Goal: Find contact information: Find contact information

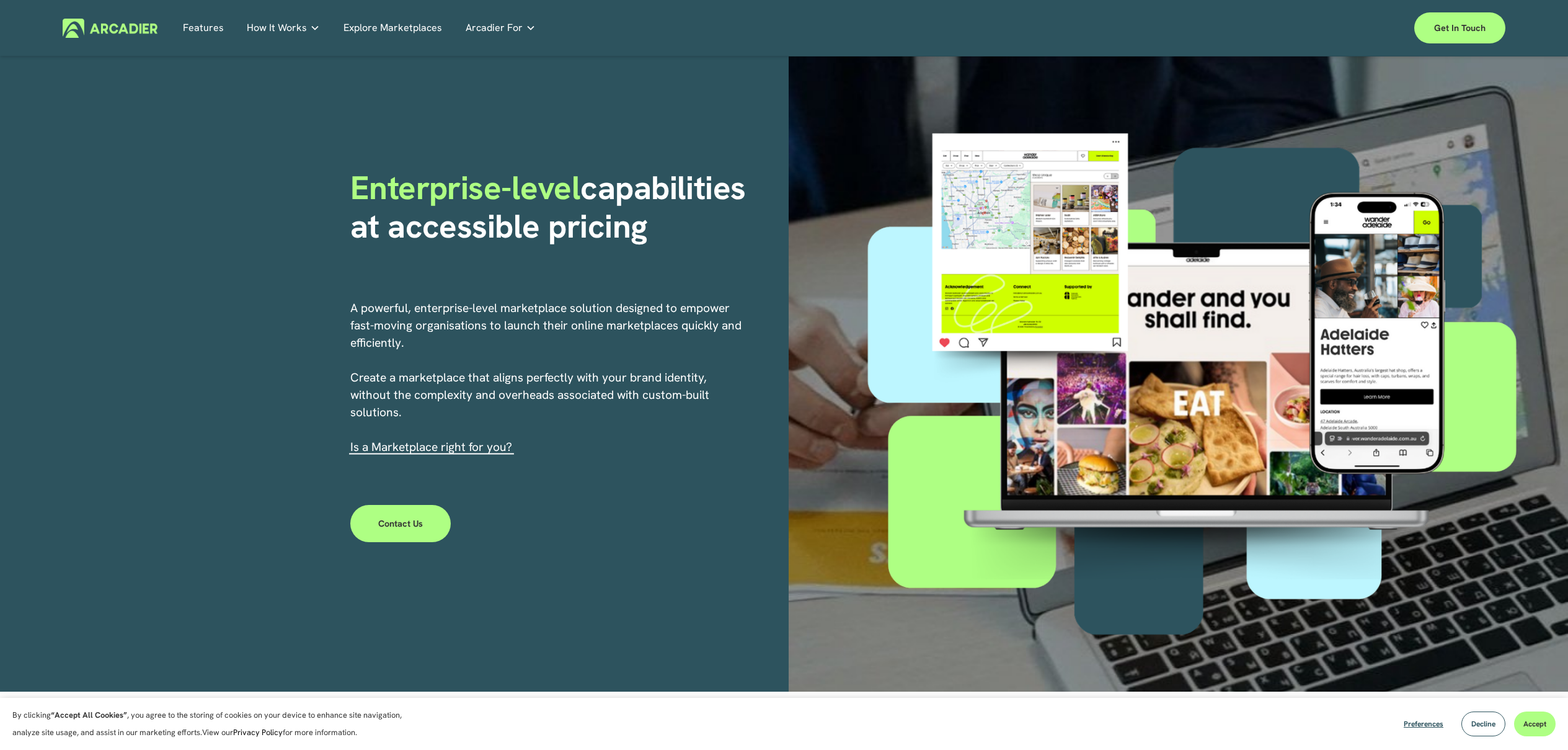
click at [364, 22] on link "Explore Marketplaces" at bounding box center [393, 28] width 99 height 19
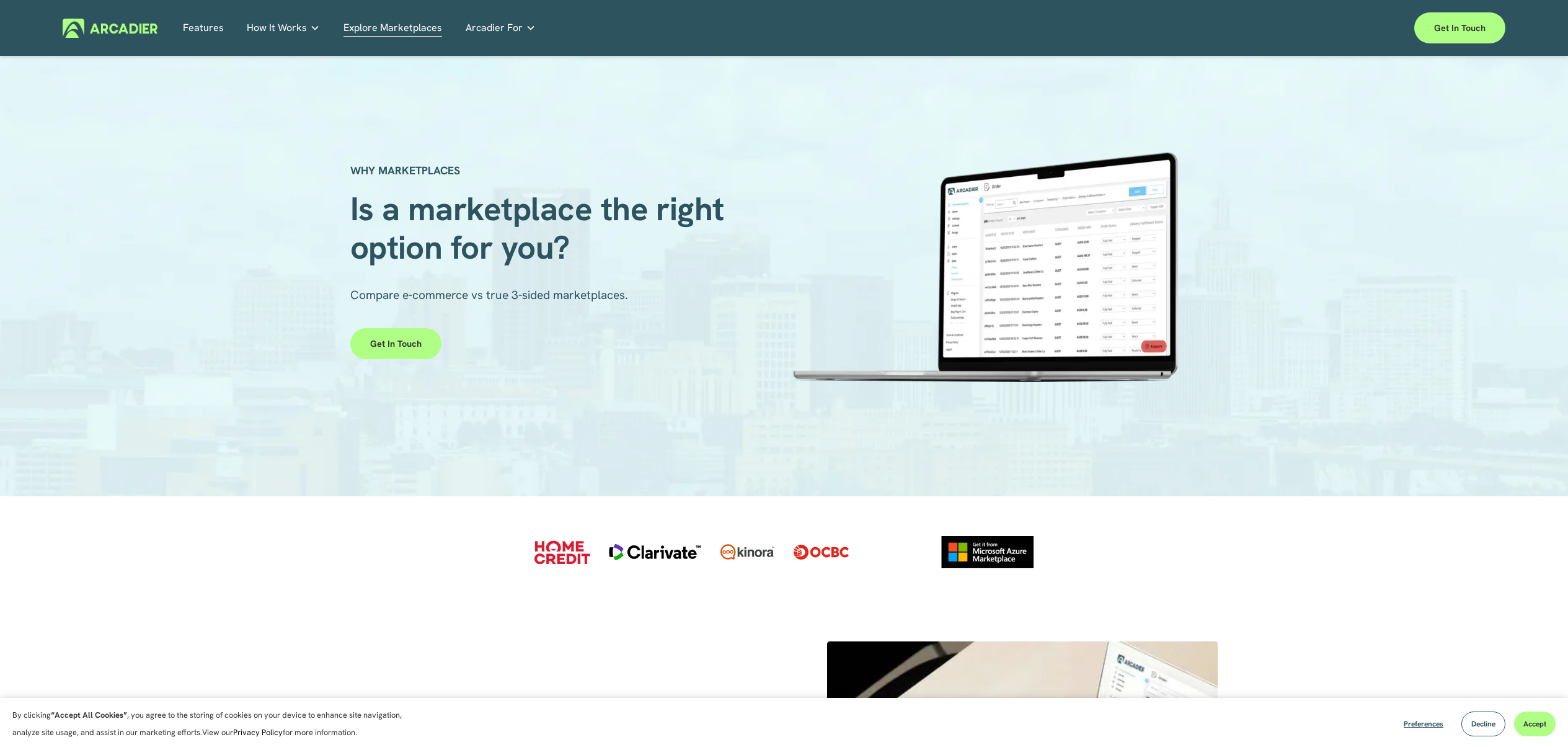
click at [0, 0] on link "Automotive Associations We power automotive association member services seamles…" at bounding box center [0, 0] width 0 height 0
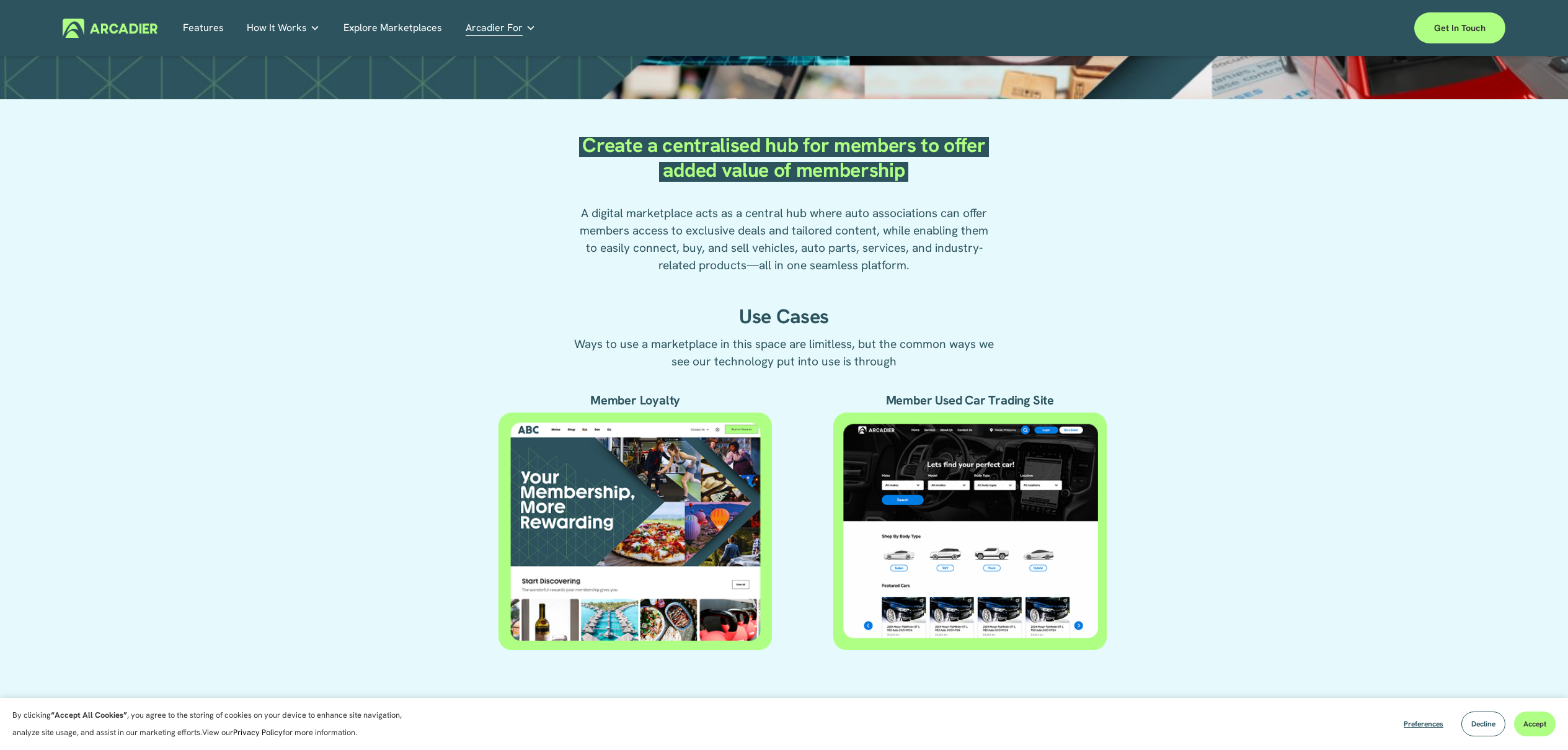
scroll to position [645, 0]
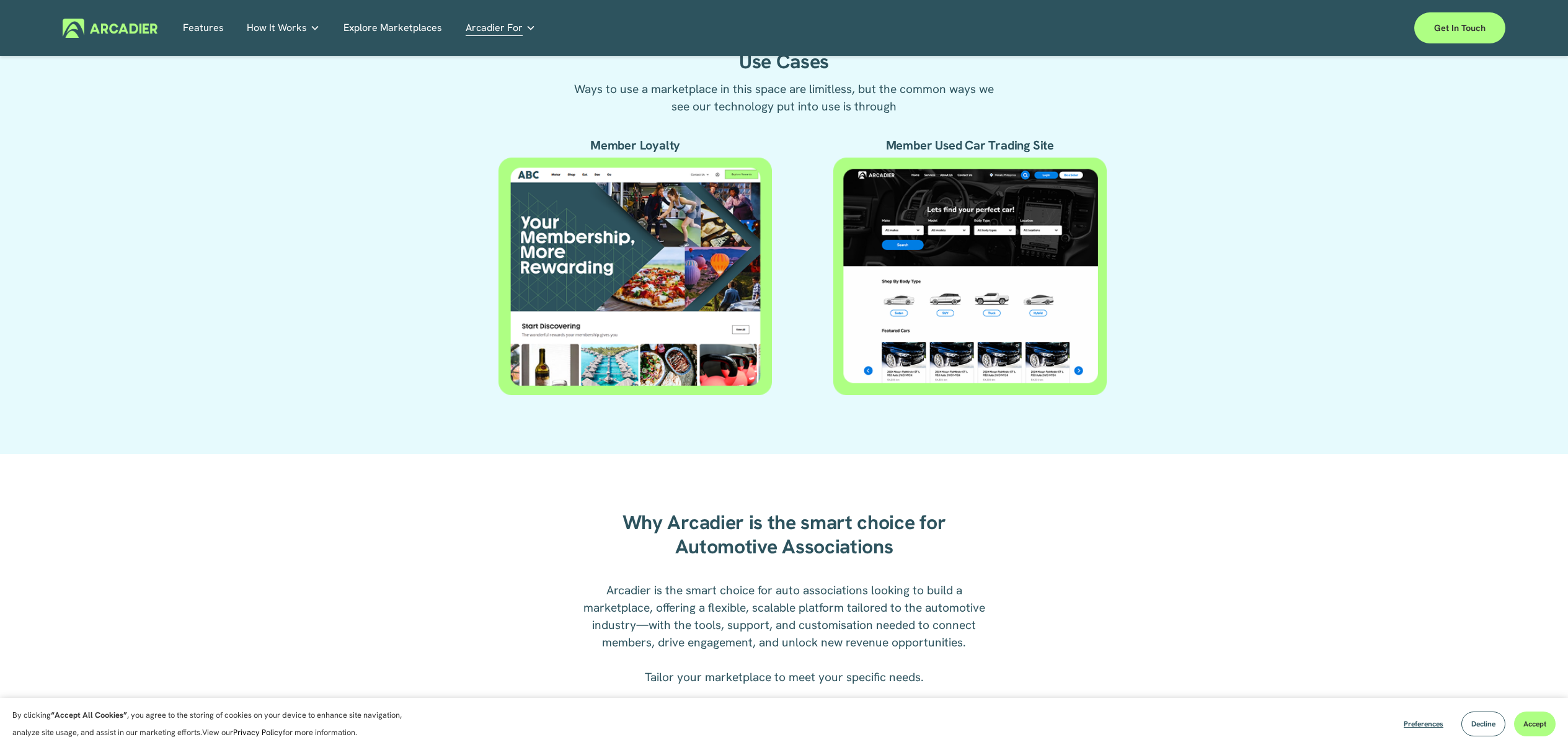
click at [887, 307] on div at bounding box center [970, 276] width 274 height 237
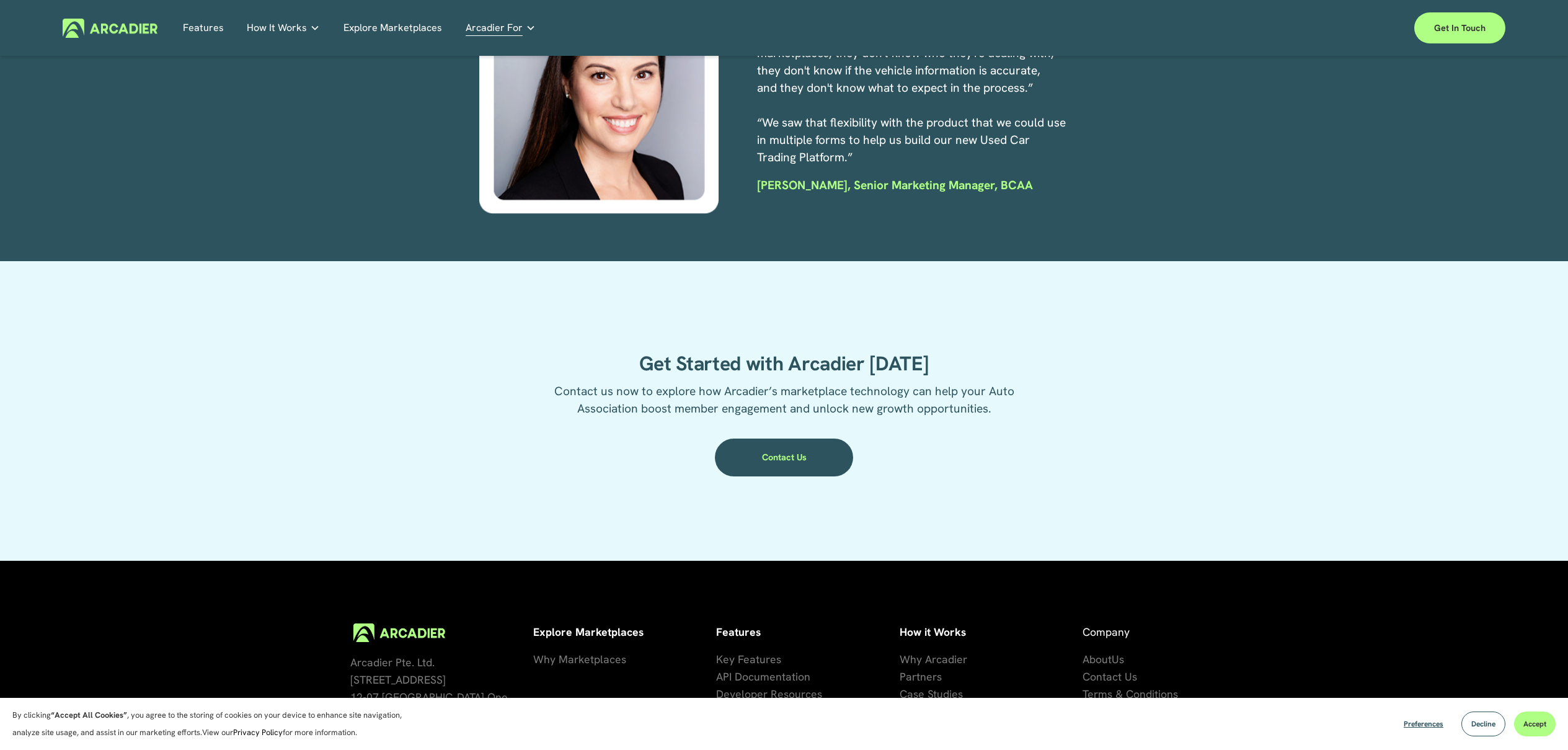
scroll to position [2243, 0]
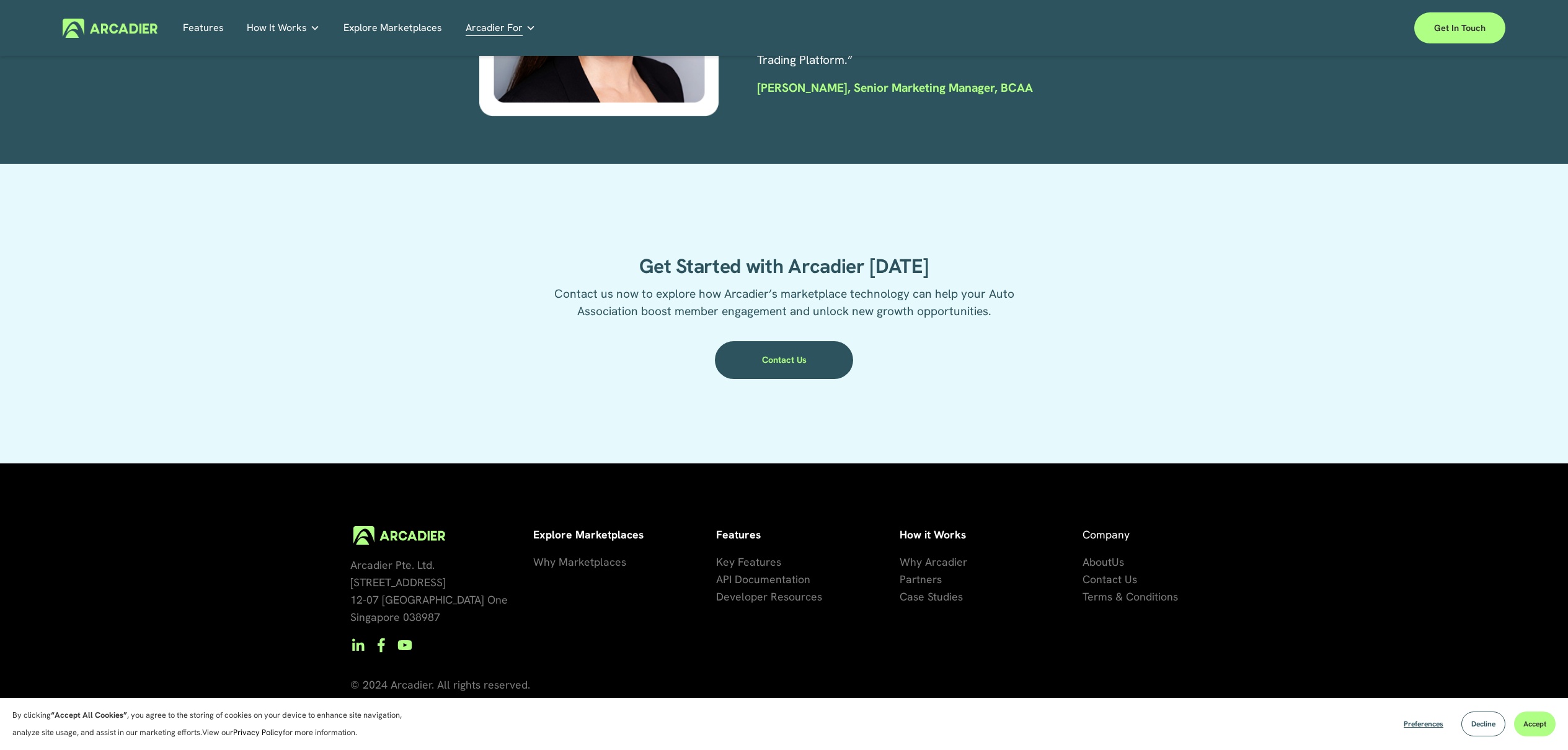
click at [932, 598] on span "se Studies" at bounding box center [938, 596] width 49 height 14
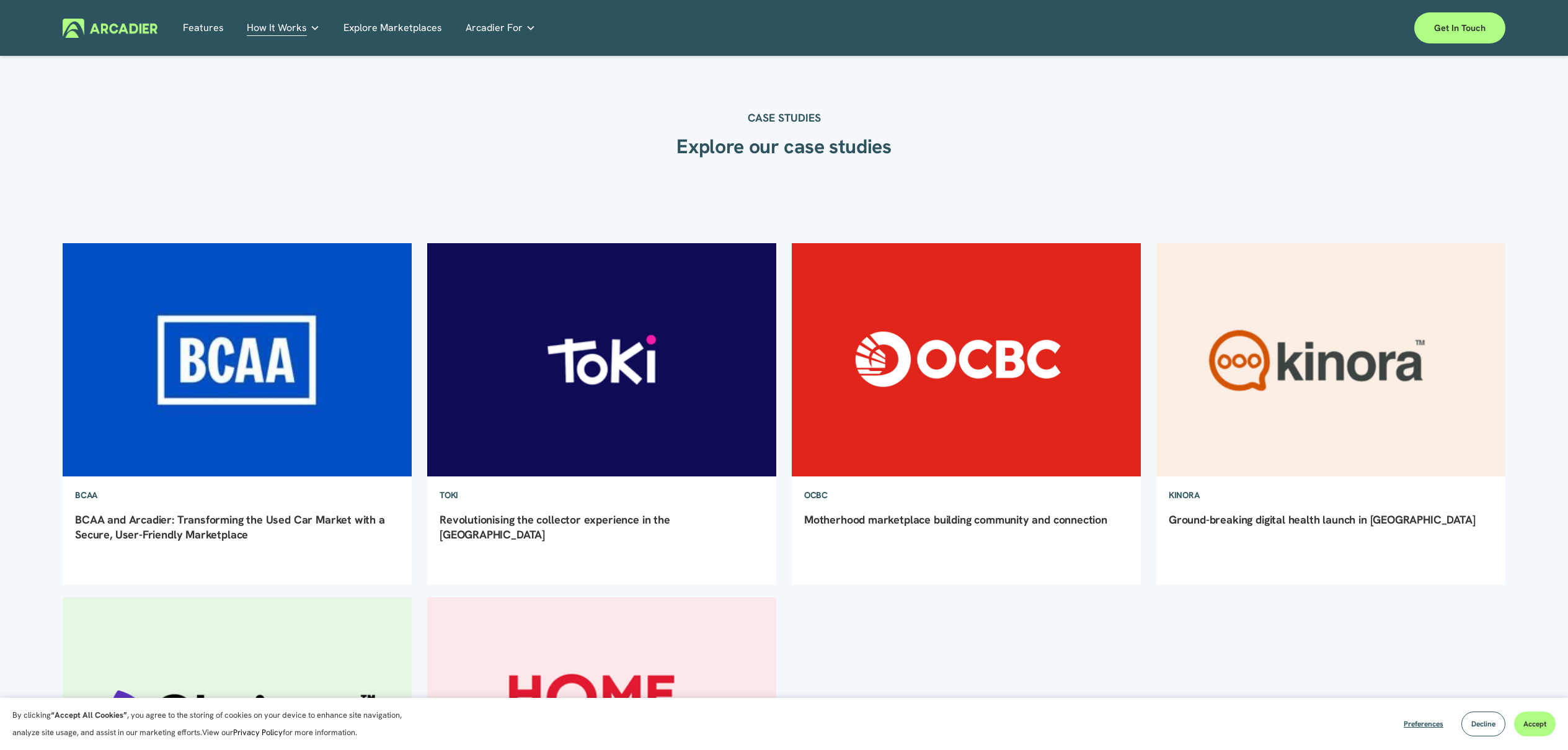
click at [200, 437] on img at bounding box center [237, 359] width 353 height 235
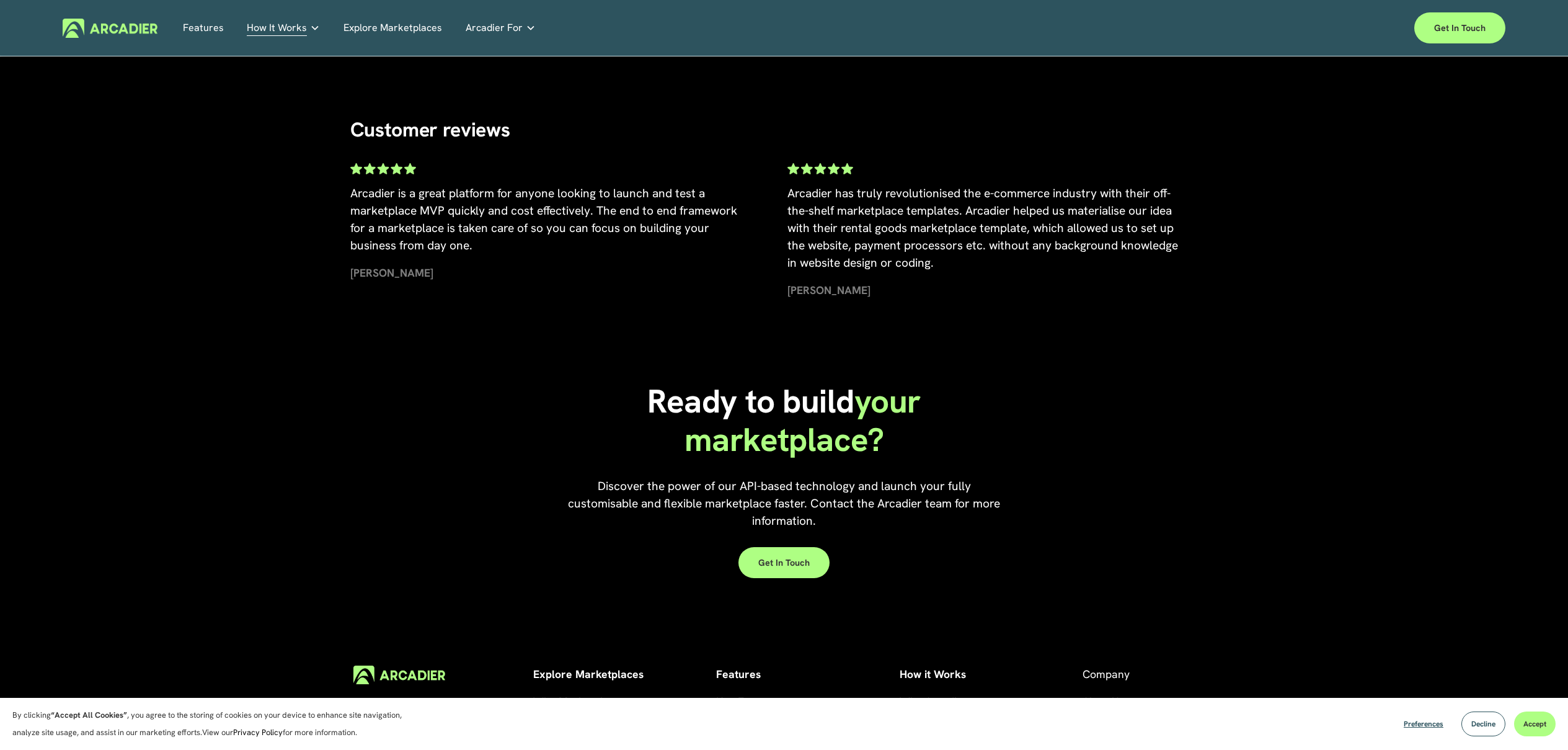
scroll to position [1486, 0]
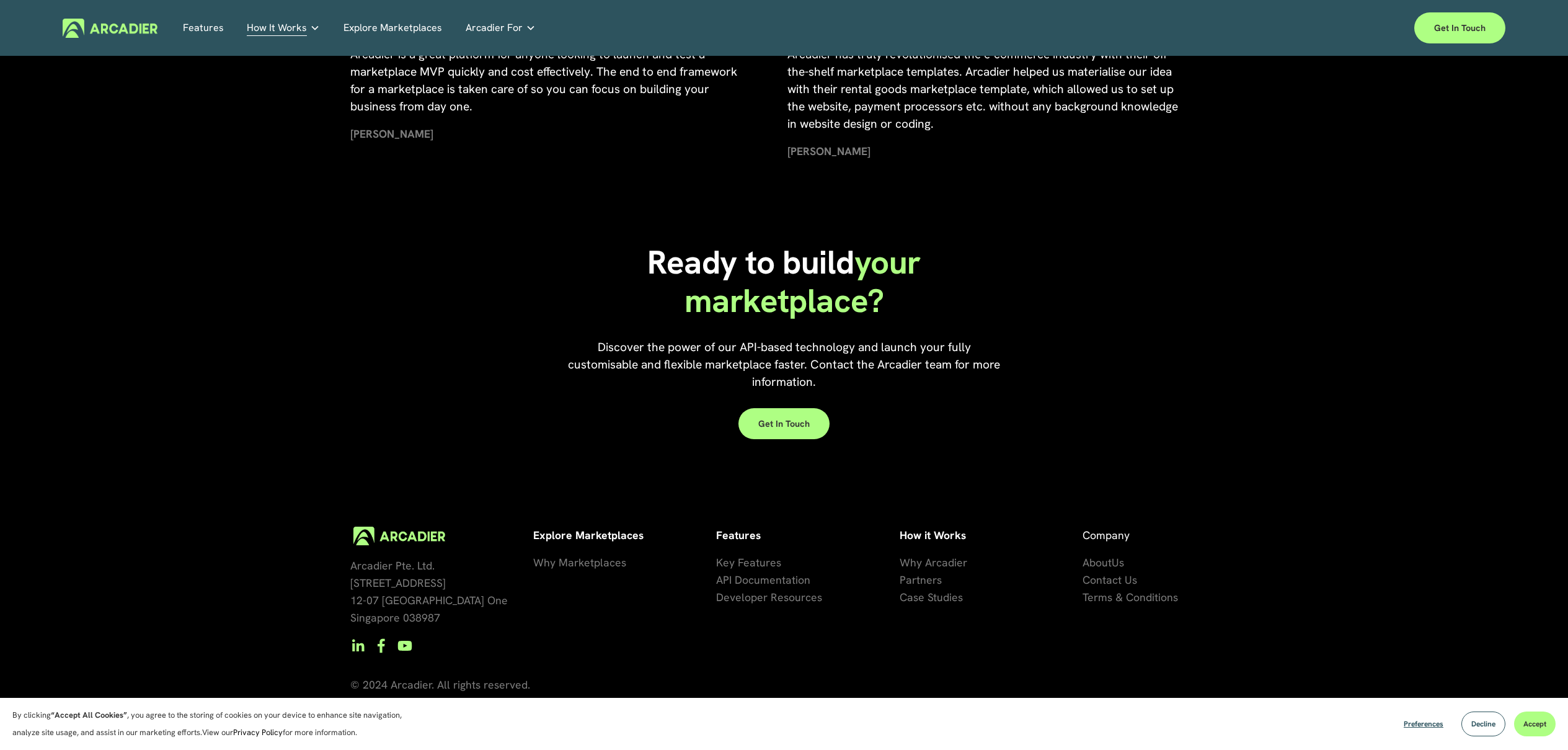
click at [731, 560] on span "Key Features" at bounding box center [749, 562] width 65 height 14
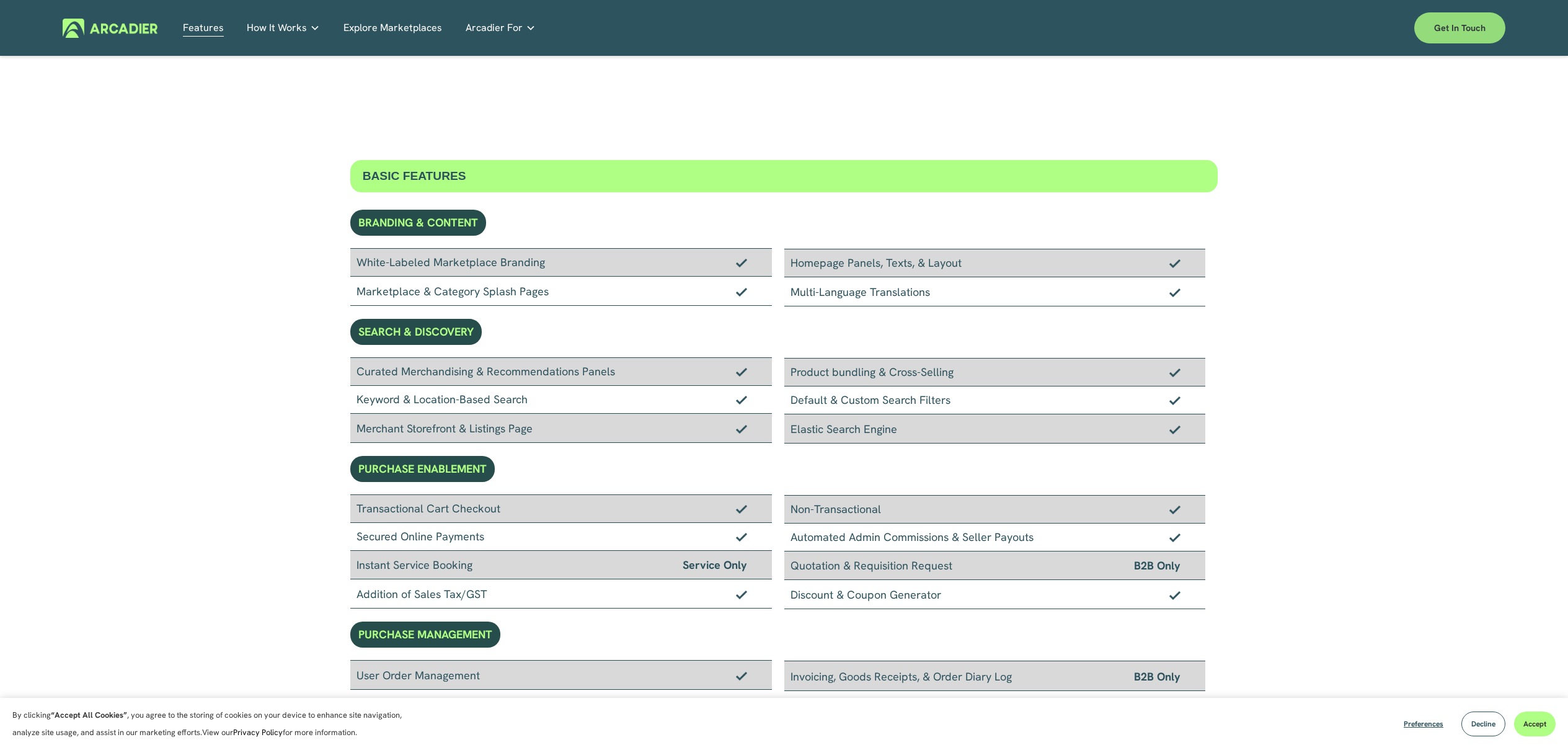
click at [1439, 37] on link "Get in touch" at bounding box center [1460, 28] width 91 height 31
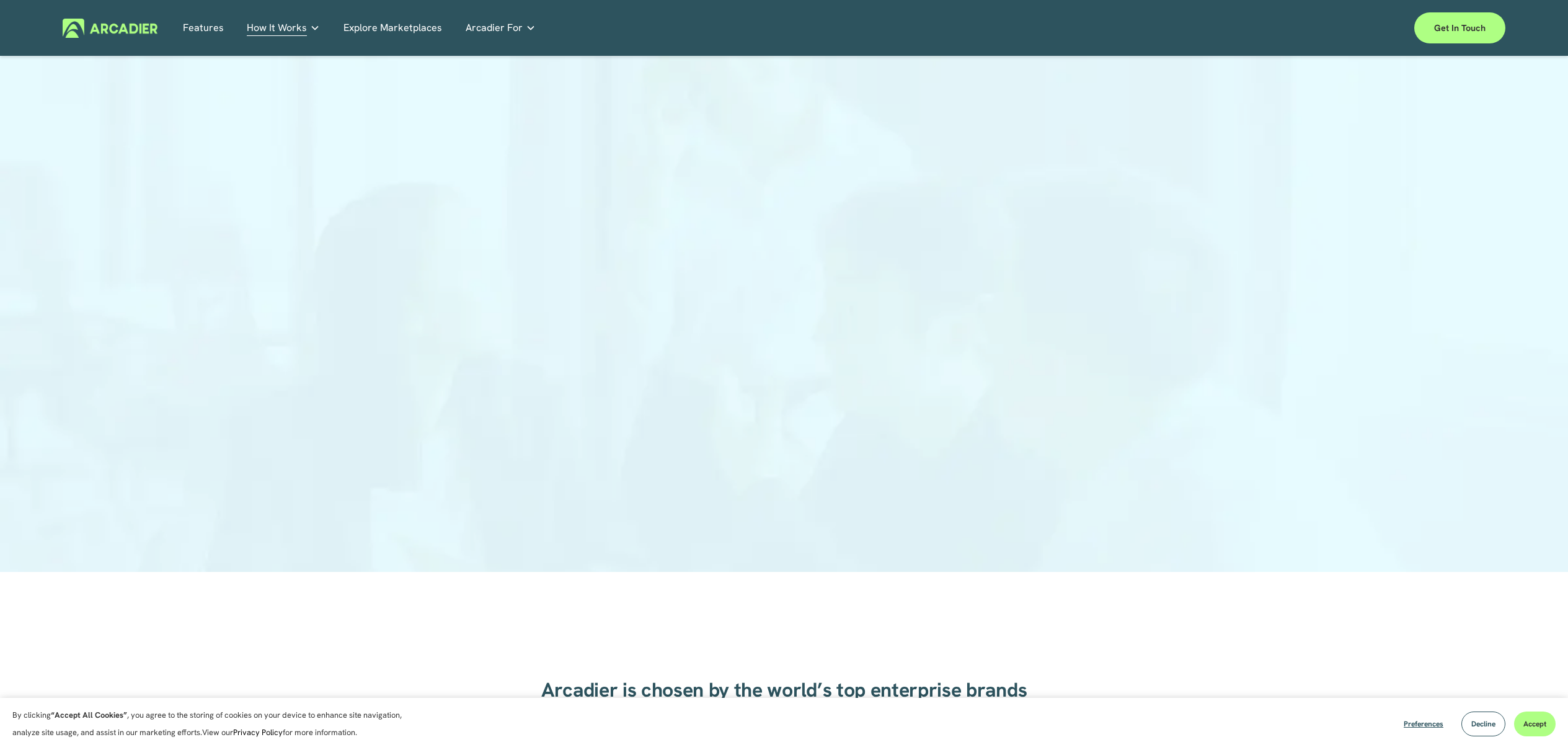
click at [525, 518] on div at bounding box center [784, 329] width 578 height 485
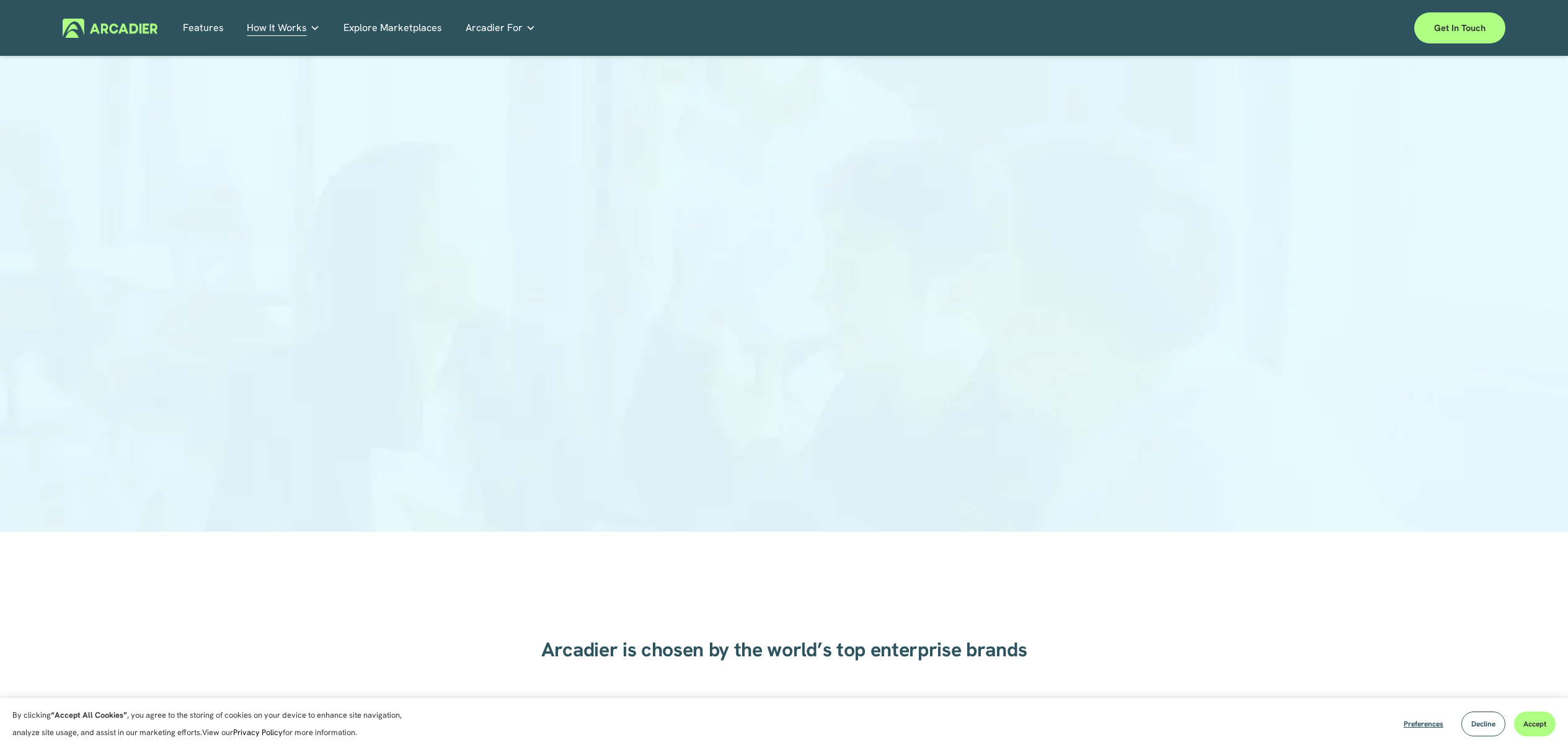
scroll to position [59, 0]
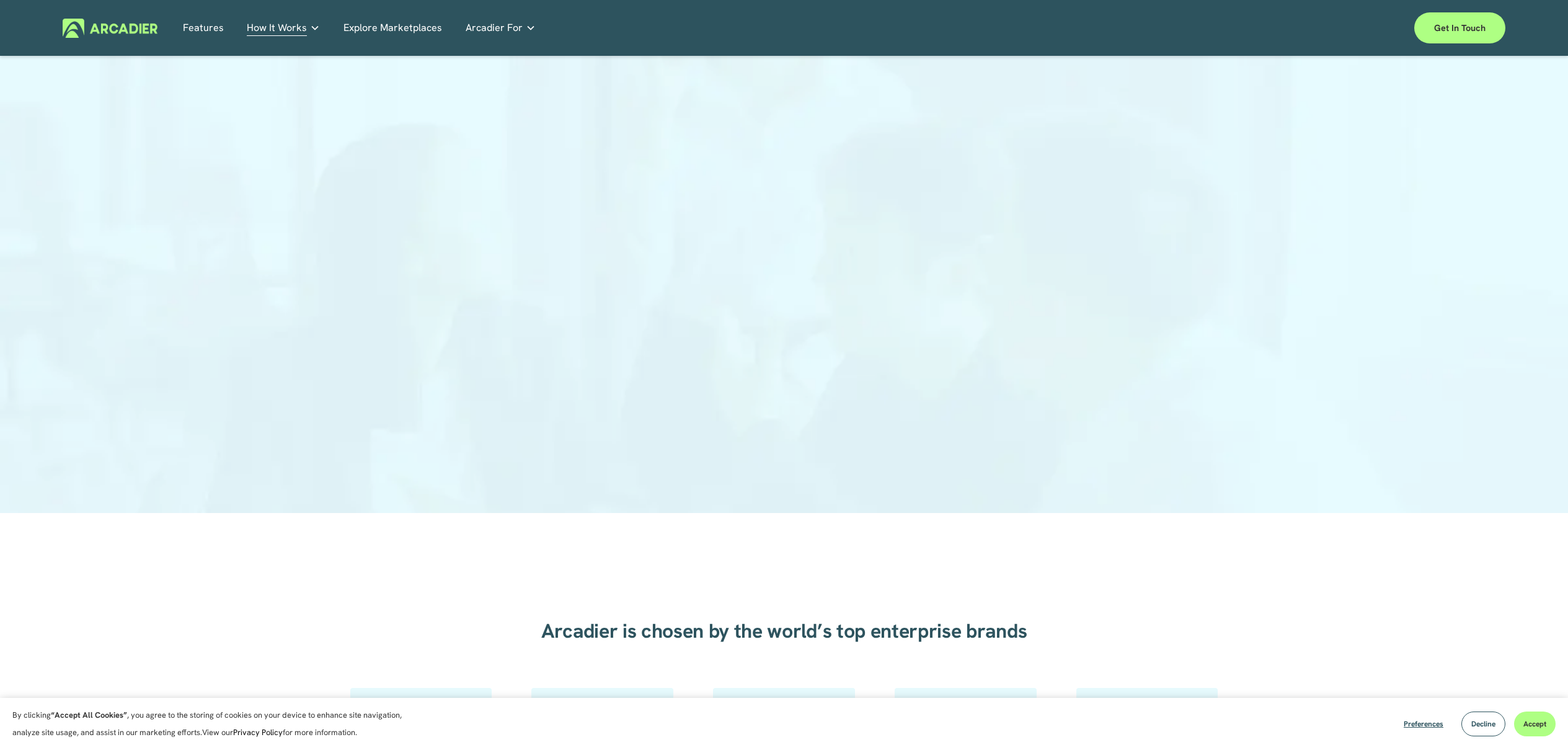
click at [486, 269] on div at bounding box center [784, 260] width 1568 height 504
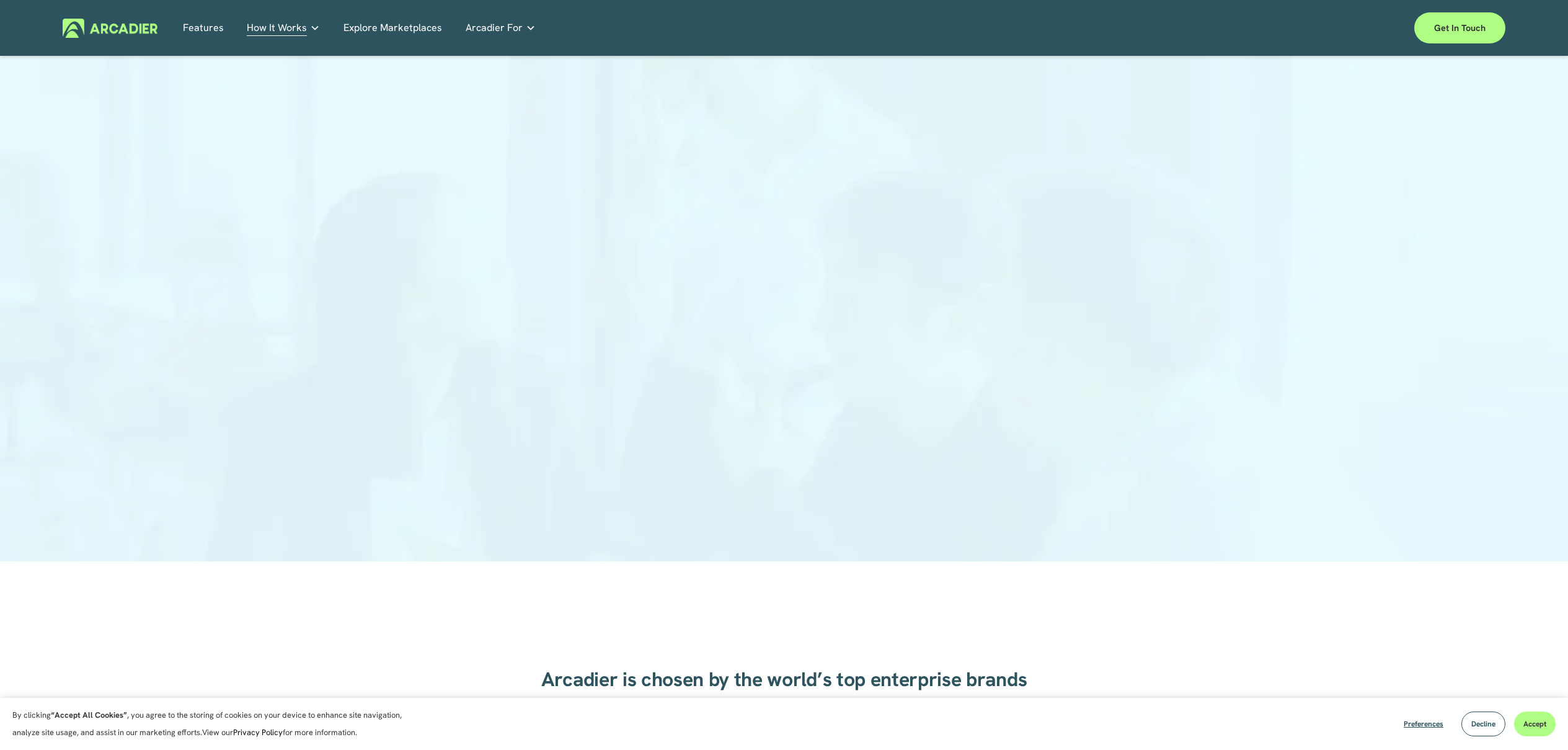
scroll to position [0, 0]
